Goal: Check status: Check status

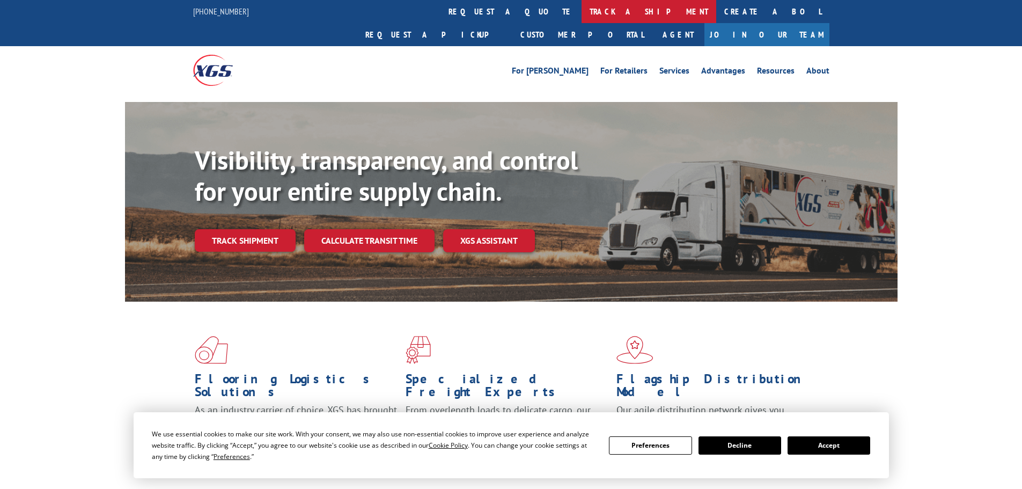
click at [581, 10] on link "track a shipment" at bounding box center [648, 11] width 135 height 23
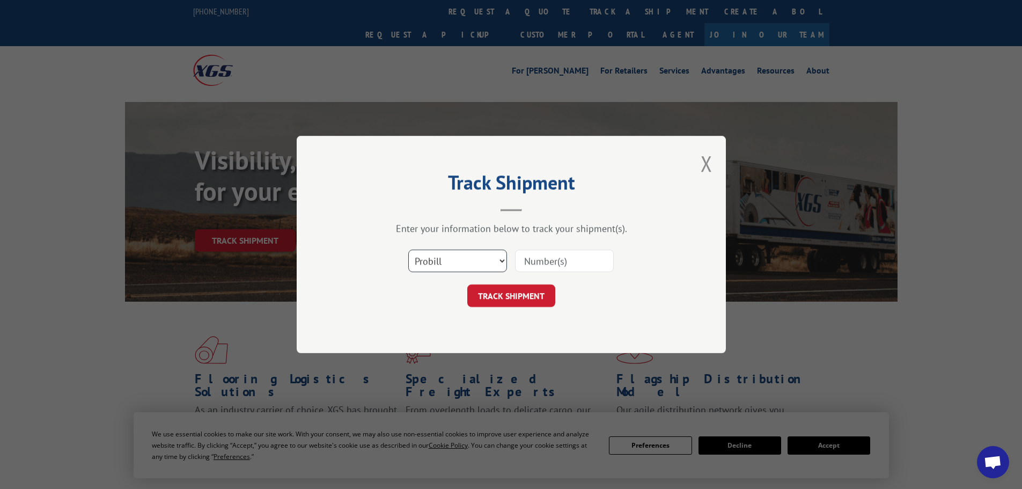
click at [433, 256] on select "Select category... Probill BOL PO" at bounding box center [457, 260] width 99 height 23
select select "po"
click at [408, 249] on select "Select category... Probill BOL PO" at bounding box center [457, 260] width 99 height 23
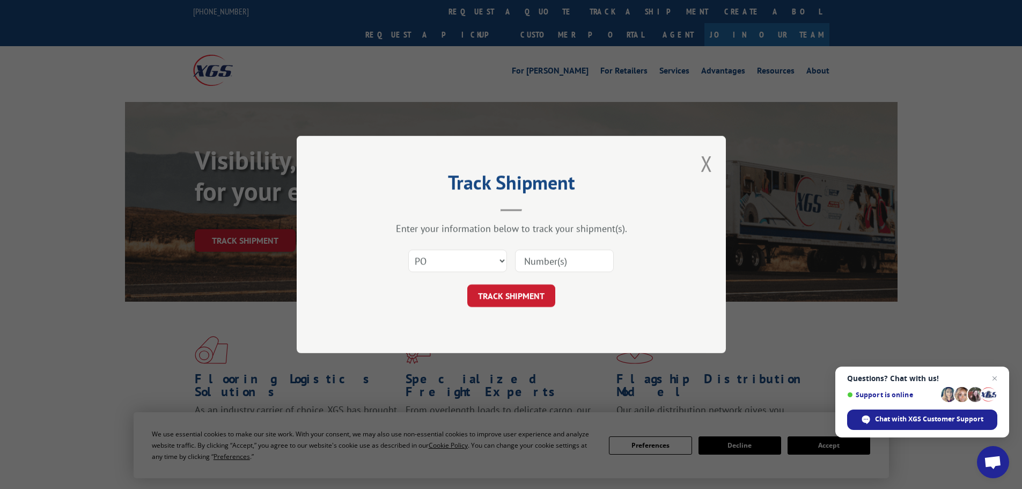
drag, startPoint x: 433, startPoint y: 257, endPoint x: 562, endPoint y: 258, distance: 128.7
click at [562, 258] on input at bounding box center [564, 260] width 99 height 23
paste input "13505655"
type input "13505655"
click at [527, 294] on button "TRACK SHIPMENT" at bounding box center [511, 295] width 88 height 23
